Goal: Complete application form: Complete application form

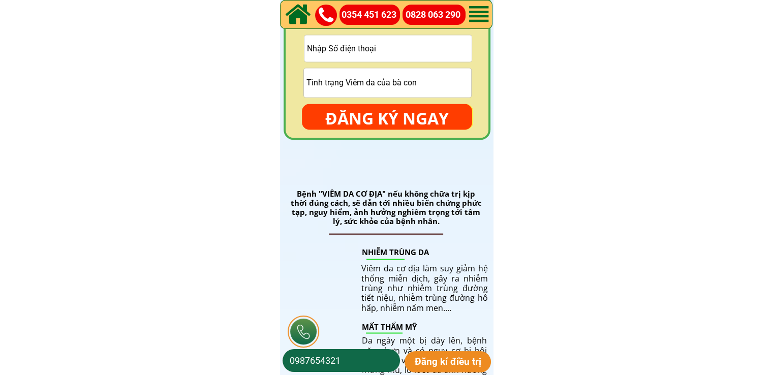
scroll to position [1525, 0]
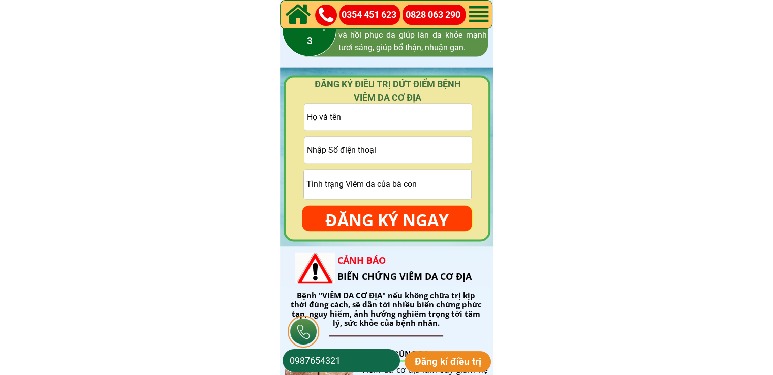
click at [383, 112] on input "text" at bounding box center [387, 117] width 167 height 26
paste input ""Hoàng sản""
click at [310, 117] on input ""Hoàng sả" at bounding box center [387, 117] width 167 height 26
click at [363, 118] on input "Hoàng sả" at bounding box center [387, 117] width 167 height 26
type input "Hoàng sản"
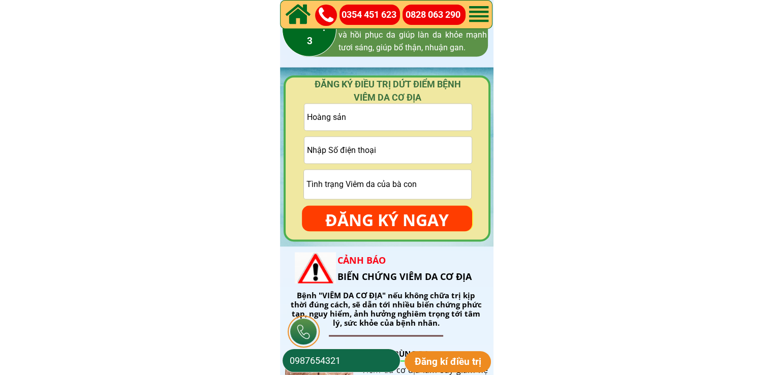
click at [344, 154] on input "tel" at bounding box center [387, 150] width 167 height 26
paste input "0364275890"
type input "0364275890"
click at [368, 217] on p "ĐĂNG KÝ NGAY" at bounding box center [387, 219] width 170 height 29
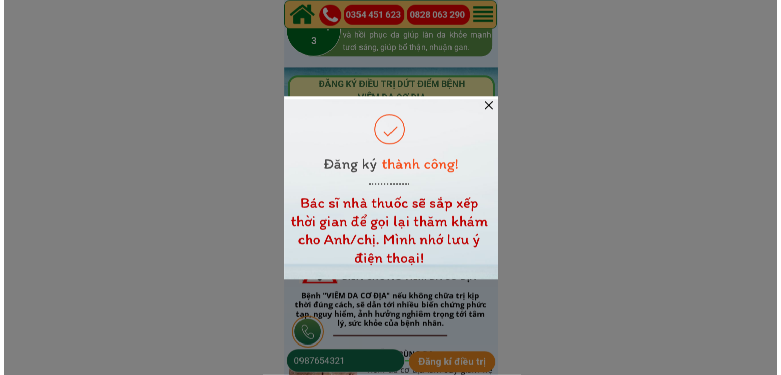
scroll to position [0, 0]
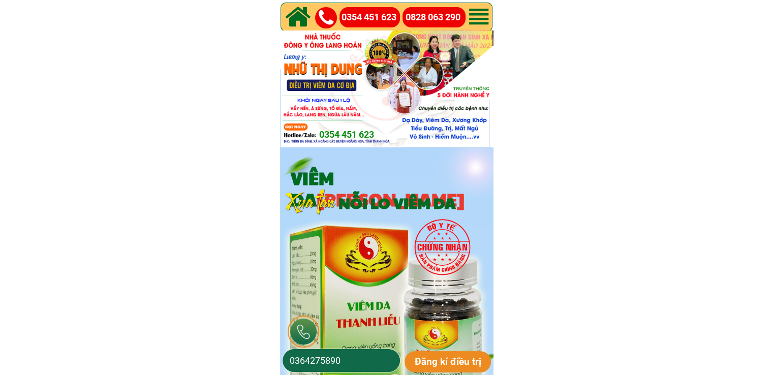
click at [354, 367] on input "0364275890" at bounding box center [341, 360] width 108 height 23
paste input "77482897"
type input "0377482897"
click at [446, 366] on p "Đăng kí điều trị" at bounding box center [448, 361] width 87 height 21
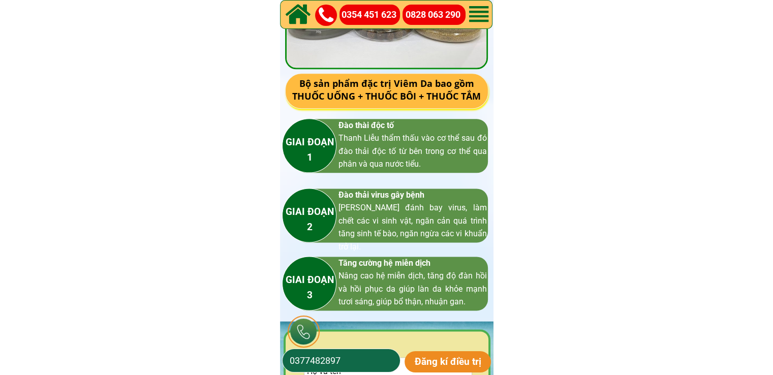
scroll to position [1474, 0]
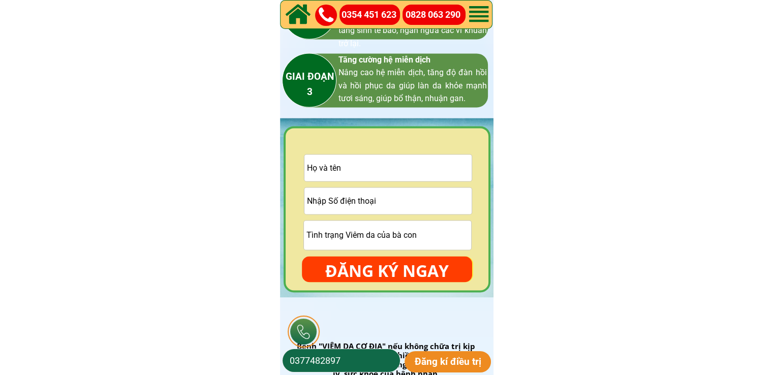
click at [365, 168] on input "text" at bounding box center [387, 168] width 167 height 26
paste input "[PERSON_NAME]"
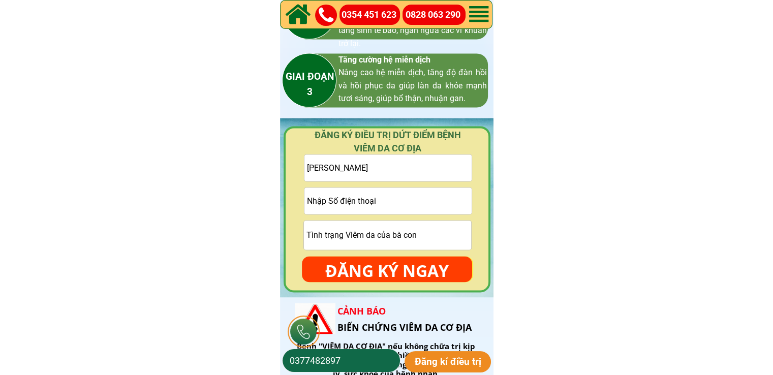
type input "[PERSON_NAME]"
click at [388, 209] on input "tel" at bounding box center [387, 201] width 167 height 26
paste input "0336951134"
type input "0336951134"
click at [419, 278] on p "ĐĂNG KÝ NGAY" at bounding box center [387, 270] width 170 height 29
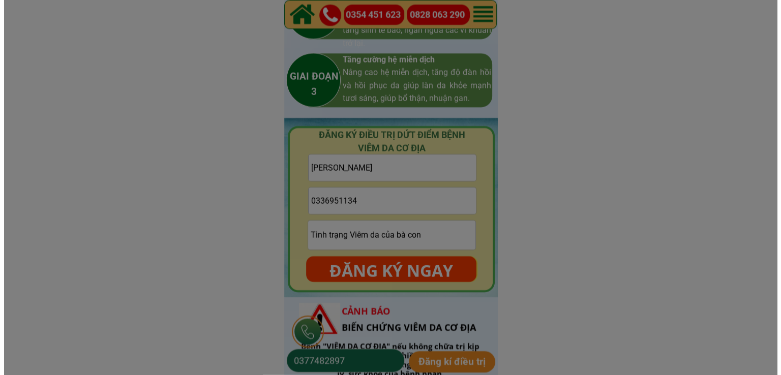
scroll to position [0, 0]
